Goal: Navigation & Orientation: Find specific page/section

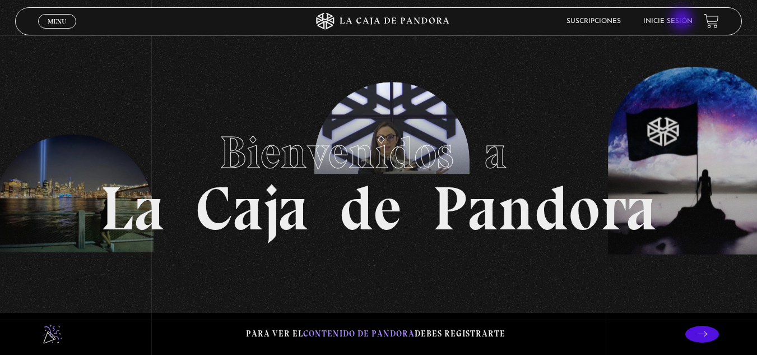
click at [683, 20] on link "Inicie sesión" at bounding box center [668, 21] width 49 height 7
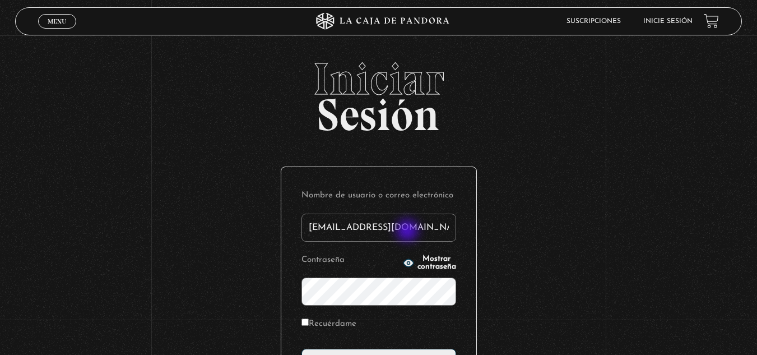
click at [409, 232] on input "[EMAIL_ADDRESS][DOMAIN_NAME]" at bounding box center [379, 228] width 155 height 28
type input "d"
type input "[EMAIL_ADDRESS][DOMAIN_NAME]"
click at [309, 323] on input "Recuérdame" at bounding box center [305, 321] width 7 height 7
checkbox input "true"
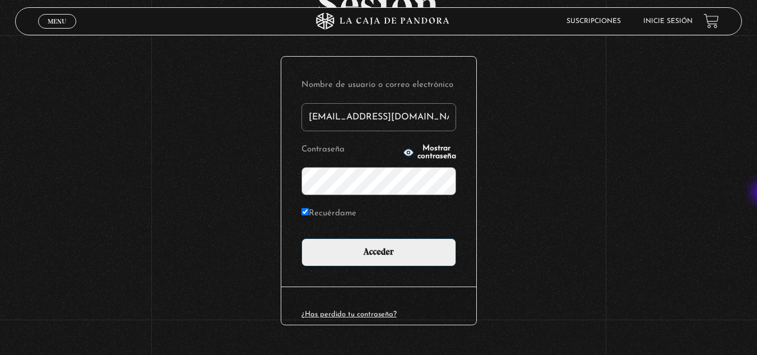
scroll to position [137, 0]
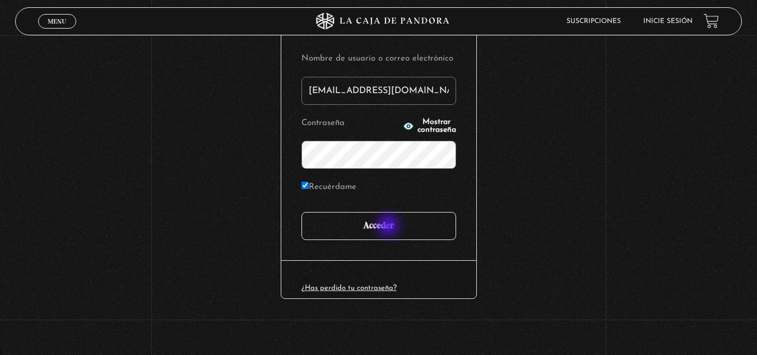
click at [390, 226] on input "Acceder" at bounding box center [379, 226] width 155 height 28
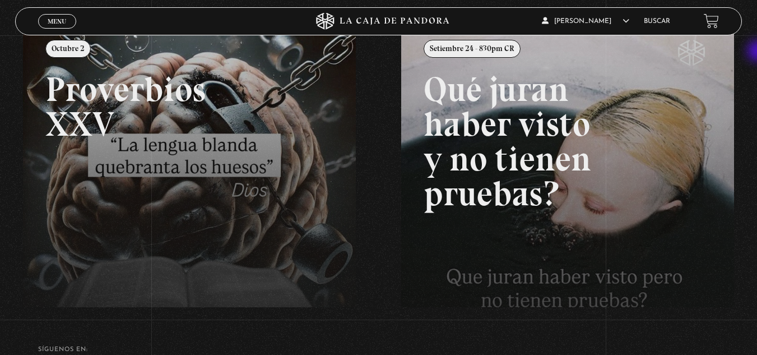
scroll to position [154, 0]
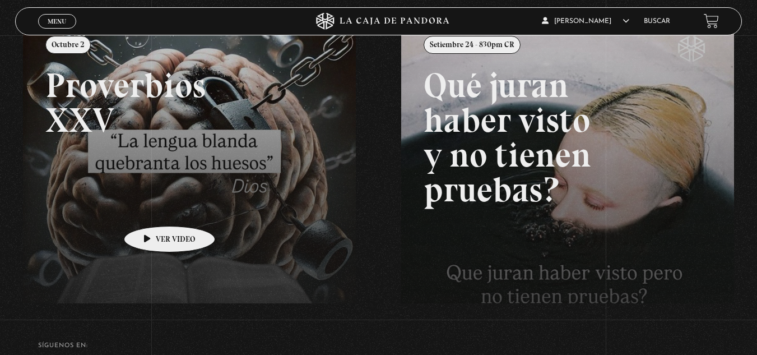
click at [152, 209] on link at bounding box center [401, 196] width 757 height 355
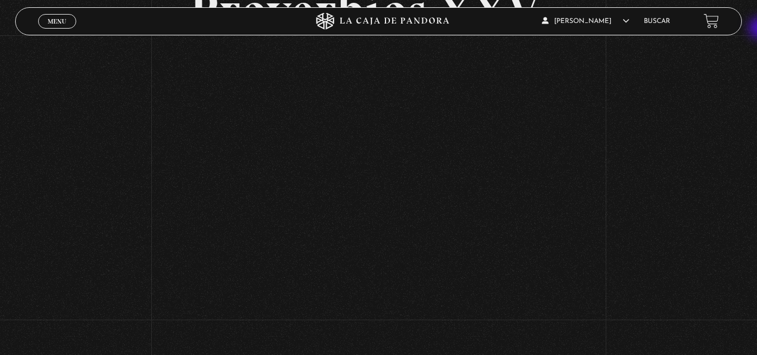
scroll to position [107, 0]
